Goal: Share content

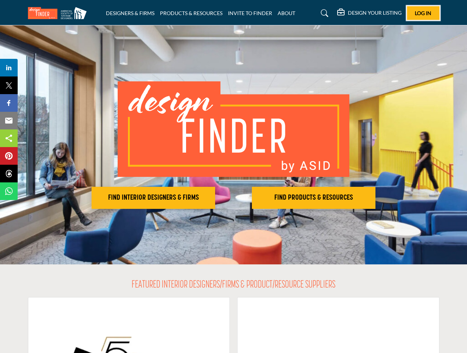
click at [423, 13] on span "Log In" at bounding box center [423, 13] width 17 height 6
click at [153, 198] on h2 "FIND INTERIOR DESIGNERS & FIRMS" at bounding box center [153, 197] width 119 height 9
click at [314, 198] on h2 "FIND PRODUCTS & RESOURCES" at bounding box center [313, 197] width 119 height 9
click at [9, 68] on span "Share" at bounding box center [12, 67] width 21 height 9
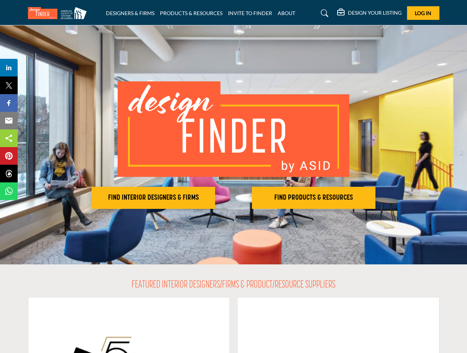
click at [9, 85] on span "Tweet" at bounding box center [12, 85] width 21 height 9
click at [9, 103] on span "Share" at bounding box center [12, 103] width 21 height 9
click at [9, 121] on span "Email" at bounding box center [12, 120] width 20 height 9
click at [9, 138] on span "Share" at bounding box center [12, 138] width 21 height 9
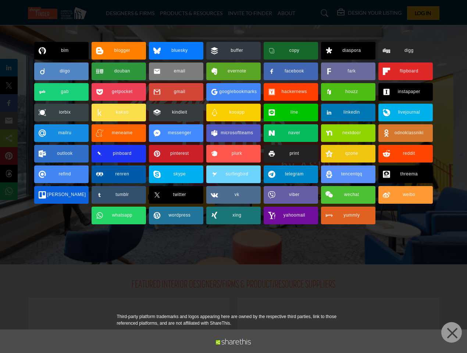
click at [9, 156] on span "Pin" at bounding box center [9, 156] width 14 height 9
